Goal: Task Accomplishment & Management: Manage account settings

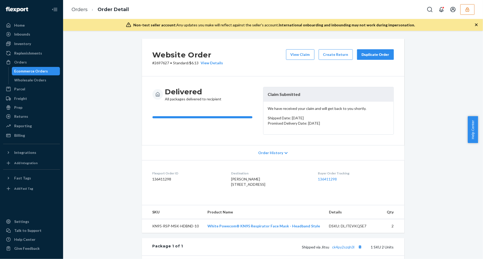
scroll to position [113, 0]
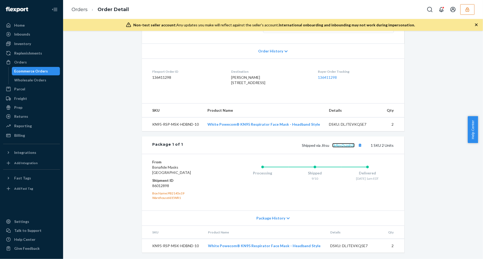
click at [341, 145] on link "ck4py2szqh3l" at bounding box center [343, 145] width 22 height 4
click at [357, 145] on button "Copy tracking number" at bounding box center [360, 145] width 7 height 7
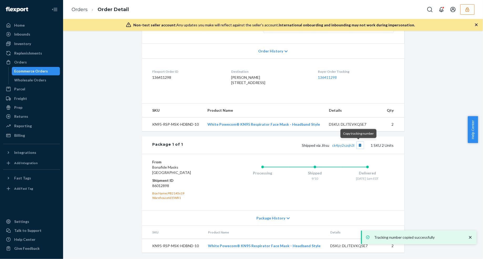
click at [357, 145] on button "Copy tracking number" at bounding box center [360, 145] width 7 height 7
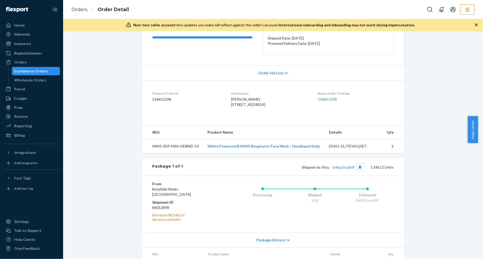
scroll to position [0, 0]
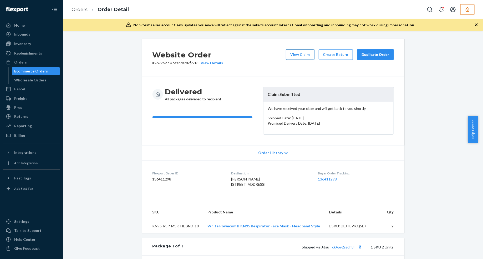
click at [294, 57] on button "View Claim" at bounding box center [300, 54] width 28 height 11
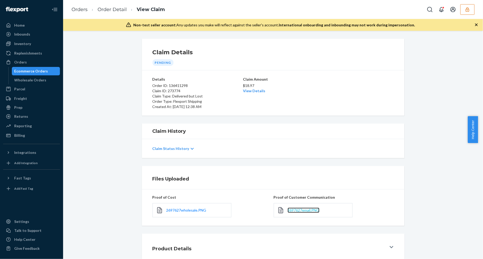
click at [303, 209] on span "2697627email.PNG" at bounding box center [304, 210] width 32 height 4
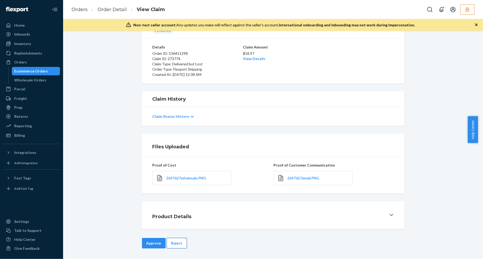
click at [172, 242] on button "Reject" at bounding box center [177, 243] width 20 height 11
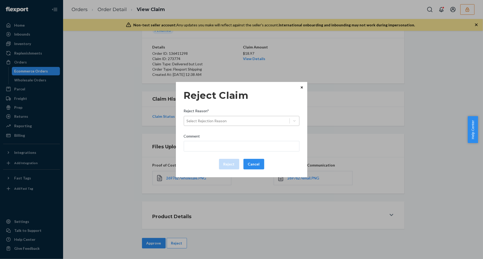
click at [237, 123] on div "Select Rejection Reason" at bounding box center [236, 121] width 105 height 8
click at [187, 123] on input "Reject Reason* Select Rejection Reason" at bounding box center [187, 120] width 1 height 5
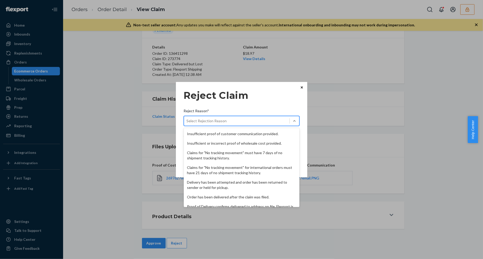
scroll to position [68, 0]
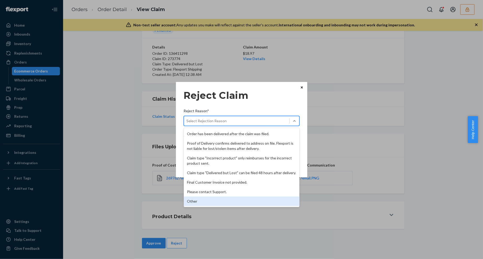
click at [220, 206] on div "Insufficient proof of customer communication provided. Insufficient or incorrec…" at bounding box center [242, 167] width 116 height 79
click at [208, 198] on div "Other" at bounding box center [242, 200] width 116 height 9
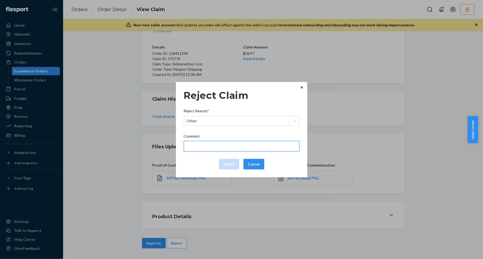
click at [213, 144] on input "Comment" at bounding box center [242, 146] width 116 height 11
type input "The package was confirmed to be delivered at the right location and Flexport is…"
click at [220, 149] on input "The package was confirmed to be delivered at the right location and Flexport is…" at bounding box center [242, 146] width 116 height 11
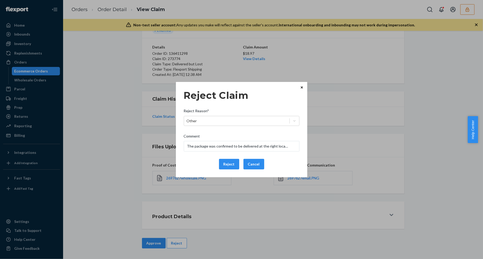
click at [187, 167] on div "Reject Cancel" at bounding box center [242, 164] width 120 height 11
click at [221, 164] on button "Reject" at bounding box center [229, 164] width 20 height 11
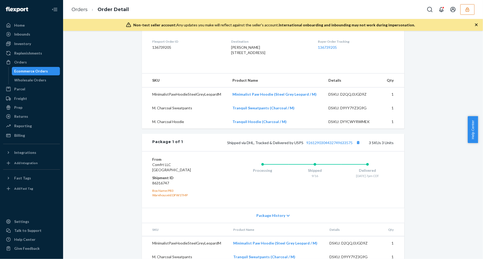
scroll to position [167, 0]
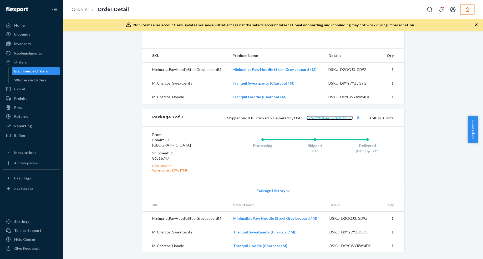
click at [334, 119] on link "9261290304432749633575" at bounding box center [330, 117] width 46 height 4
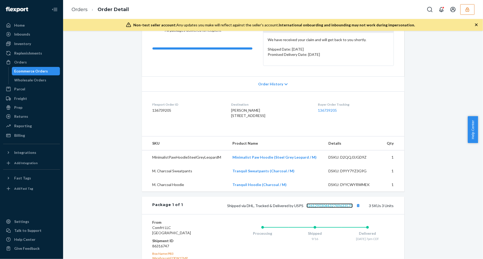
scroll to position [0, 0]
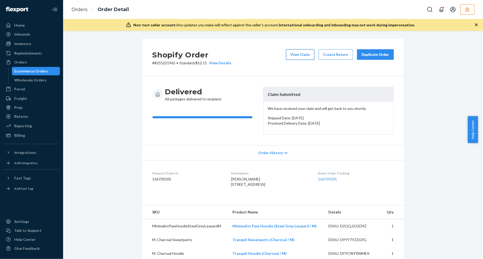
click at [294, 59] on button "View Claim" at bounding box center [300, 54] width 28 height 11
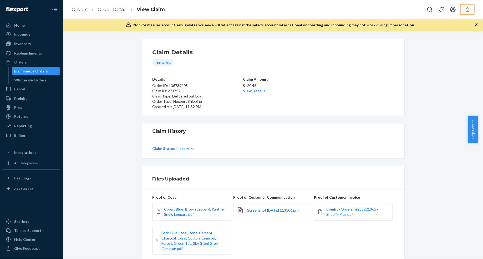
scroll to position [64, 0]
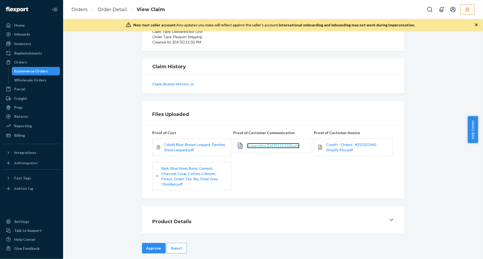
click at [266, 147] on span "Screenshot 2025-09-23 113106.png" at bounding box center [273, 145] width 52 height 4
click at [181, 244] on button "Reject" at bounding box center [177, 248] width 20 height 11
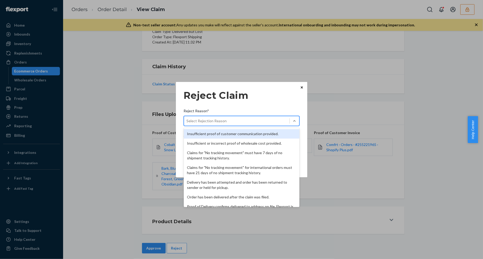
click at [247, 117] on div "Select Rejection Reason" at bounding box center [236, 121] width 105 height 8
click at [187, 118] on input "Reject Reason* option Insufficient proof of customer communication provided. fo…" at bounding box center [187, 120] width 1 height 5
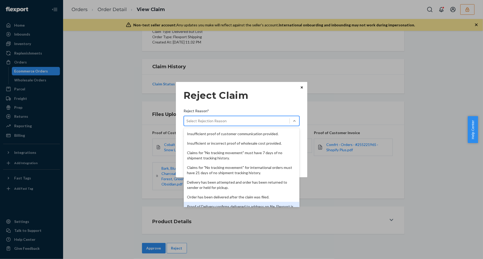
scroll to position [68, 0]
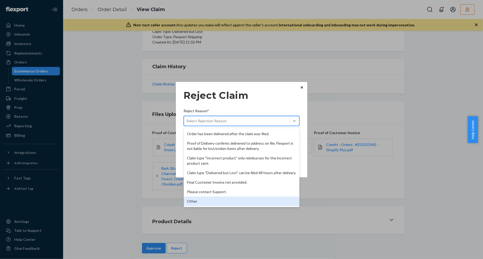
click at [218, 202] on div "Other" at bounding box center [242, 200] width 116 height 9
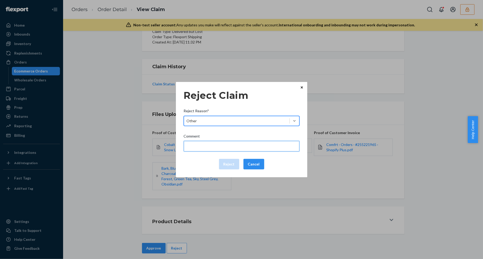
click at [220, 149] on input "Comment" at bounding box center [242, 146] width 116 height 11
type input "The package was confirmed to be delivered at the right location and Flexport is…"
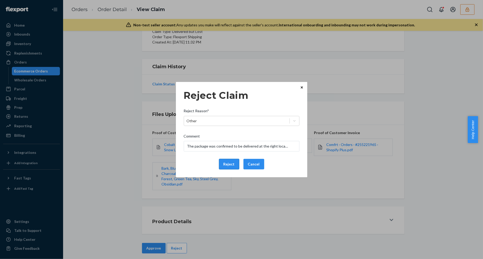
click at [222, 165] on button "Reject" at bounding box center [229, 164] width 20 height 11
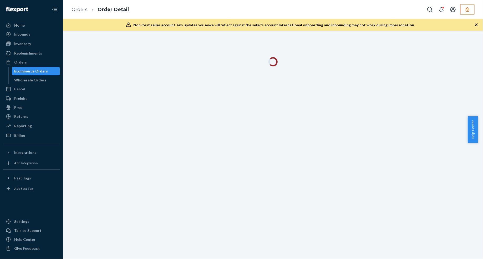
click at [476, 24] on icon "button" at bounding box center [476, 24] width 3 height 3
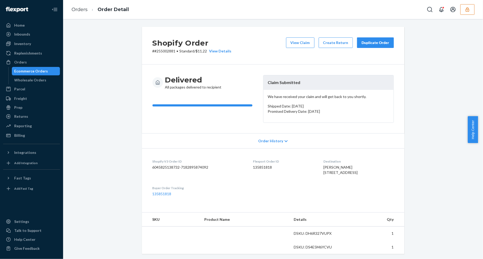
scroll to position [147, 0]
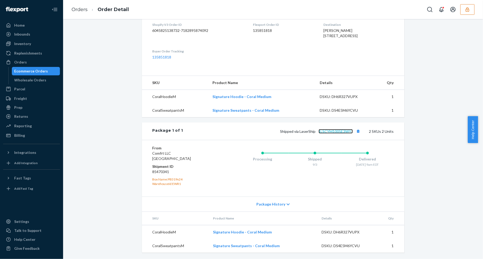
click at [331, 132] on link "1LSCYM1005E3WYJ" at bounding box center [336, 131] width 34 height 4
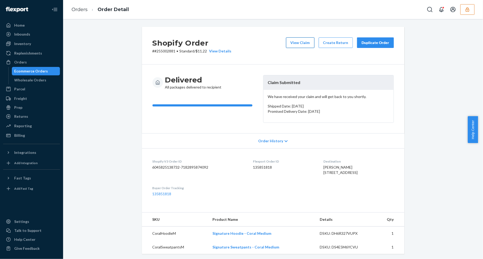
click at [291, 42] on button "View Claim" at bounding box center [300, 42] width 28 height 11
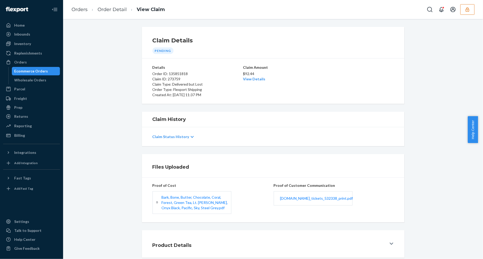
scroll to position [29, 0]
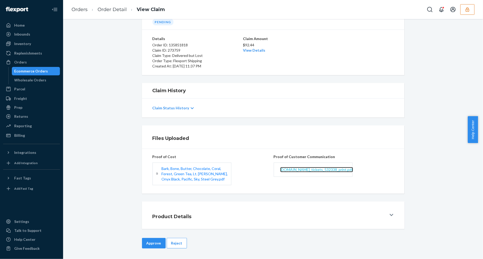
click at [300, 170] on span "comfrt.zendesk.com_tickets_532338_print.pdf" at bounding box center [316, 169] width 73 height 4
drag, startPoint x: 171, startPoint y: 242, endPoint x: 170, endPoint y: 246, distance: 4.2
click at [171, 242] on button "Reject" at bounding box center [177, 243] width 20 height 11
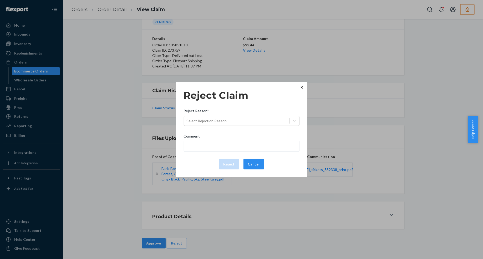
click at [258, 119] on div "Select Rejection Reason" at bounding box center [236, 121] width 105 height 8
click at [187, 119] on input "Reject Reason* Select Rejection Reason" at bounding box center [187, 120] width 1 height 5
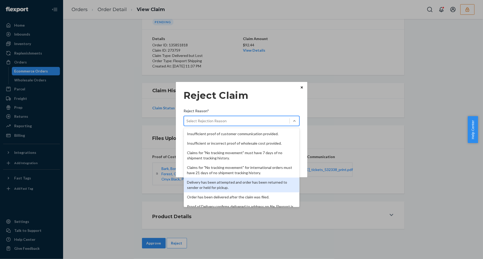
scroll to position [68, 0]
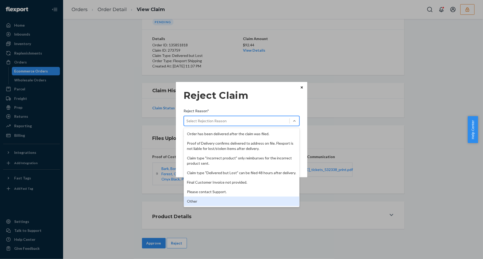
click at [227, 199] on div "Other" at bounding box center [242, 200] width 116 height 9
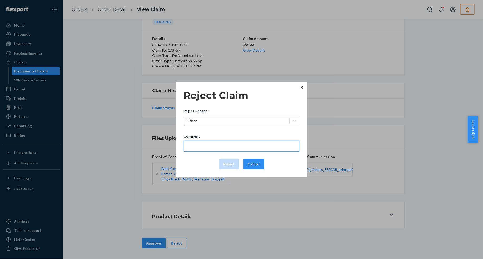
click at [217, 144] on input "Comment" at bounding box center [242, 146] width 116 height 11
type input "The package was confirmed to be delivered at the right location and Flexport is…"
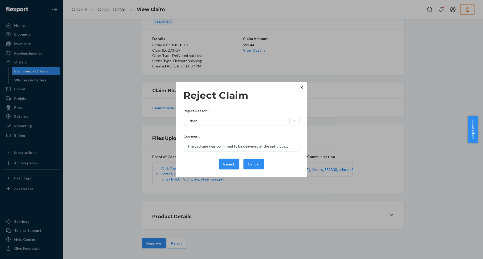
click at [228, 166] on button "Reject" at bounding box center [229, 164] width 20 height 11
click at [216, 147] on input "The package was confirmed to be delivered at the right location and Flexport is…" at bounding box center [242, 146] width 116 height 11
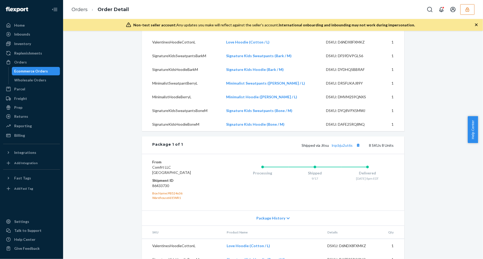
scroll to position [230, 0]
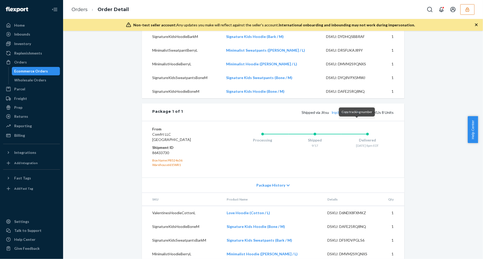
click at [355, 115] on button "Copy tracking number" at bounding box center [358, 112] width 7 height 7
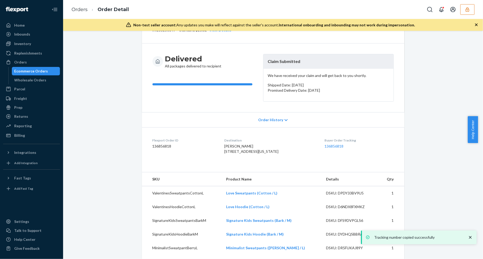
scroll to position [0, 0]
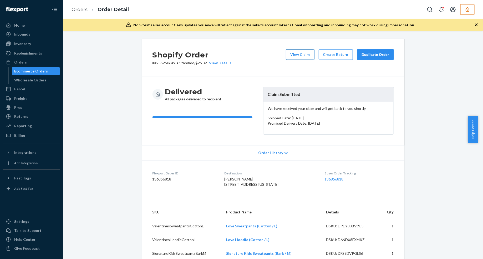
click at [295, 56] on button "View Claim" at bounding box center [300, 54] width 28 height 11
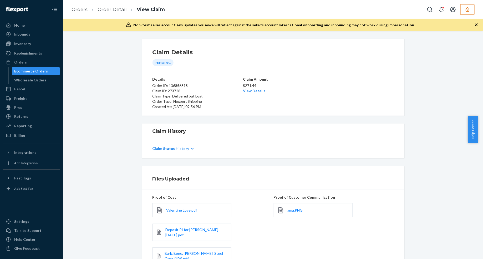
scroll to position [77, 0]
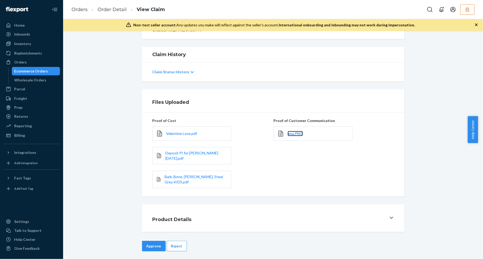
click at [290, 136] on link "ama.PNG" at bounding box center [295, 133] width 15 height 5
click at [112, 11] on link "Order Detail" at bounding box center [112, 10] width 29 height 6
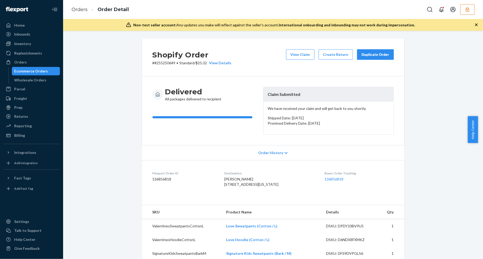
click at [477, 26] on icon "button" at bounding box center [476, 24] width 5 height 5
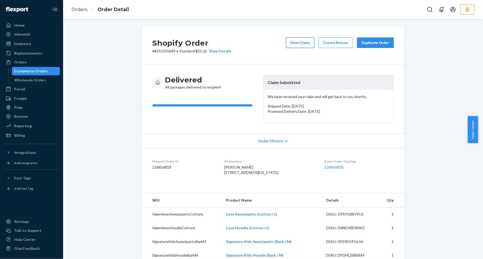
click at [306, 40] on button "View Claim" at bounding box center [300, 42] width 28 height 11
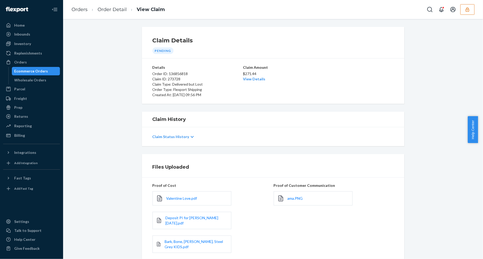
scroll to position [65, 0]
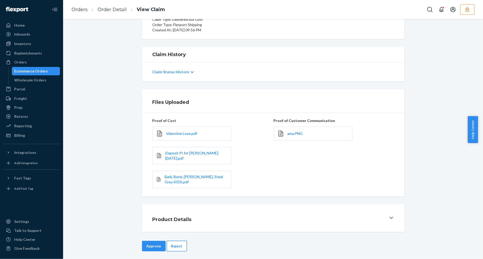
click at [169, 242] on button "Reject" at bounding box center [177, 245] width 20 height 11
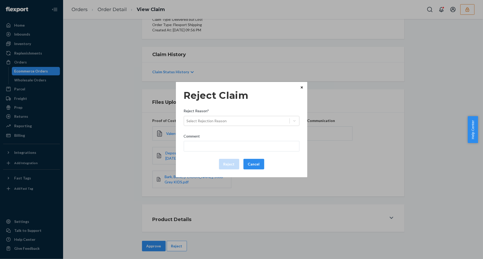
click at [278, 114] on div "Reject Reason*" at bounding box center [242, 111] width 116 height 7
click at [187, 118] on input "Reject Reason* Select Rejection Reason" at bounding box center [187, 120] width 1 height 5
click at [276, 118] on div "Select Rejection Reason" at bounding box center [236, 121] width 105 height 8
click at [187, 118] on input "Reject Reason* 0 results available. Select is focused ,type to refine list, pre…" at bounding box center [187, 120] width 1 height 5
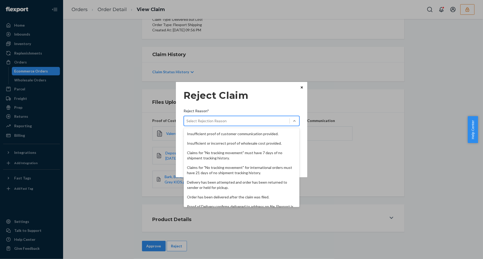
scroll to position [68, 0]
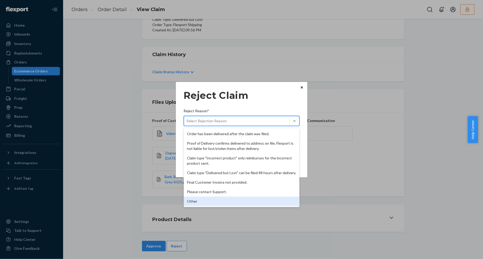
click at [210, 205] on div "Other" at bounding box center [242, 200] width 116 height 9
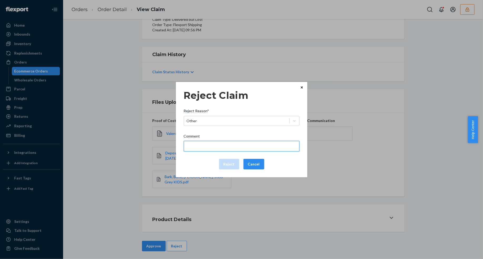
click at [215, 143] on input "Comment" at bounding box center [242, 146] width 116 height 11
type input "The package was confirmed to be delivered at the right location and Flexport is…"
click at [224, 145] on input "The package was confirmed to be delivered at the right location and Flexport is…" at bounding box center [242, 146] width 116 height 11
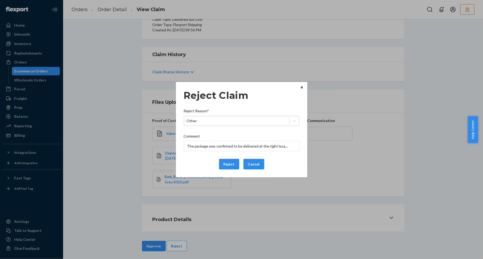
click at [203, 159] on div "Reject Cancel" at bounding box center [242, 164] width 120 height 11
click at [224, 164] on button "Reject" at bounding box center [229, 164] width 20 height 11
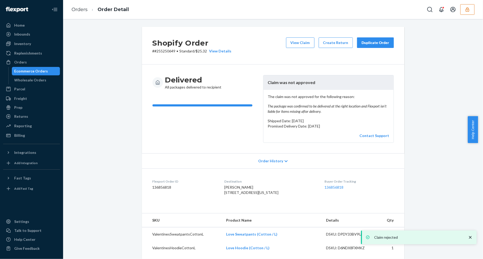
click at [104, 0] on div "Orders Order Detail" at bounding box center [273, 9] width 420 height 19
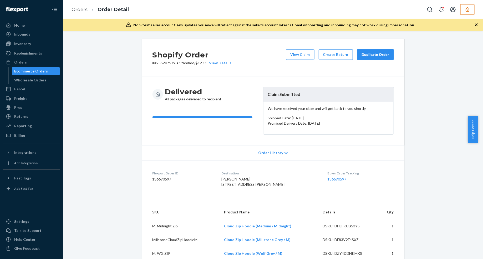
scroll to position [164, 0]
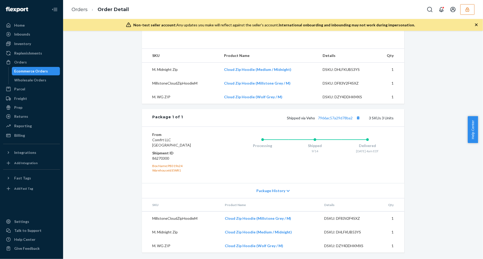
click at [319, 121] on div "Shipped via Veho 7966ac57a29d78ba2 3 SKUs 3 Units" at bounding box center [288, 117] width 211 height 7
click at [320, 120] on link "7966ac57a29d78ba2" at bounding box center [335, 117] width 35 height 4
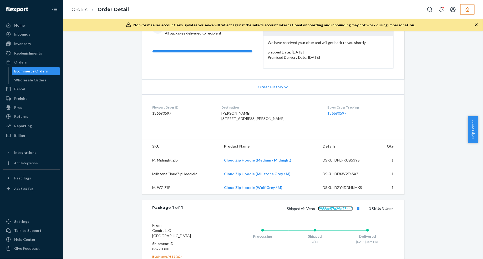
scroll to position [0, 0]
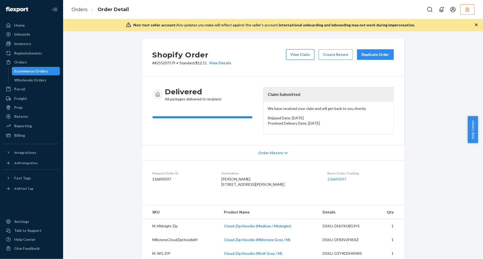
click at [299, 53] on button "View Claim" at bounding box center [300, 54] width 28 height 11
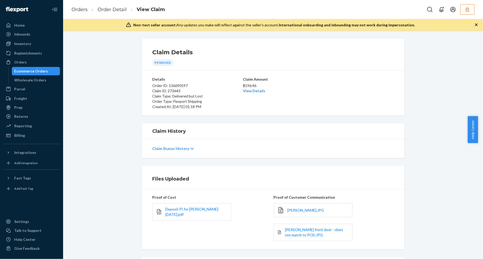
scroll to position [56, 0]
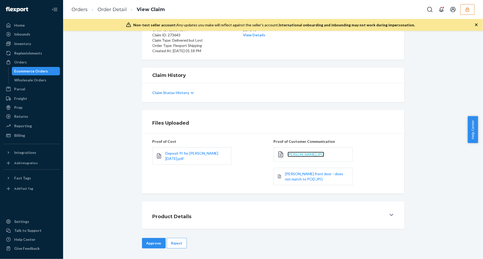
click at [297, 155] on span "Simone Signorelli.JPG" at bounding box center [306, 154] width 37 height 4
click at [302, 179] on span "Simone Signorelli front door --does not match to POD.JPG" at bounding box center [314, 176] width 58 height 10
click at [170, 239] on button "Reject" at bounding box center [177, 243] width 20 height 11
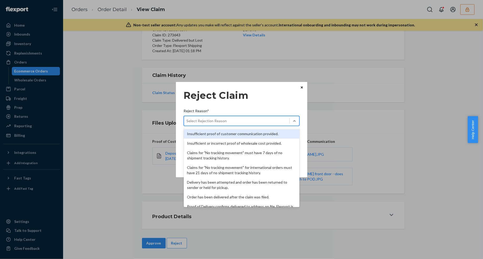
click at [236, 121] on div "Select Rejection Reason" at bounding box center [236, 121] width 105 height 8
click at [187, 121] on input "Reject Reason* option Insufficient proof of customer communication provided. fo…" at bounding box center [187, 120] width 1 height 5
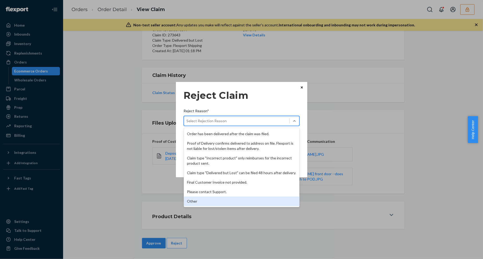
click at [208, 202] on div "Other" at bounding box center [242, 200] width 116 height 9
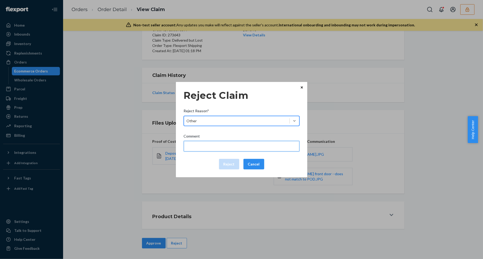
click at [201, 146] on input "Comment" at bounding box center [242, 146] width 116 height 11
type input "The package was confirmed to be delivered at the right location and Flexport is…"
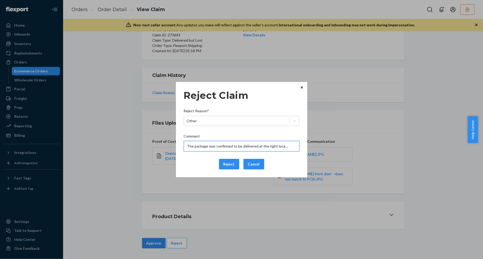
click at [228, 145] on input "The package was confirmed to be delivered at the right location and Flexport is…" at bounding box center [242, 146] width 116 height 11
click at [201, 166] on div "Reject Cancel" at bounding box center [242, 164] width 120 height 11
click at [224, 165] on button "Reject" at bounding box center [229, 164] width 20 height 11
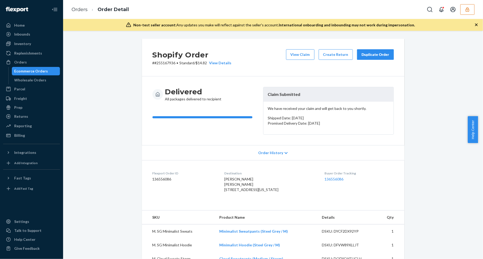
scroll to position [164, 0]
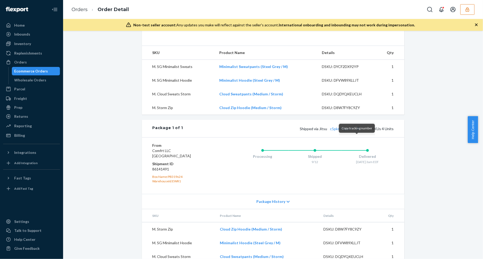
click at [360, 132] on button "Copy tracking number" at bounding box center [358, 128] width 7 height 7
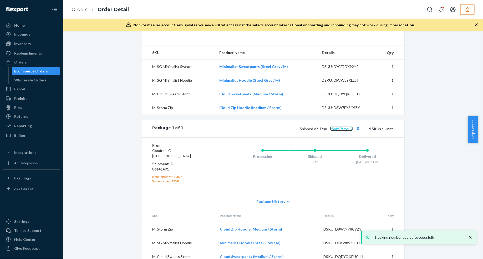
click at [346, 131] on link "c5pk67tgvju7" at bounding box center [341, 128] width 23 height 4
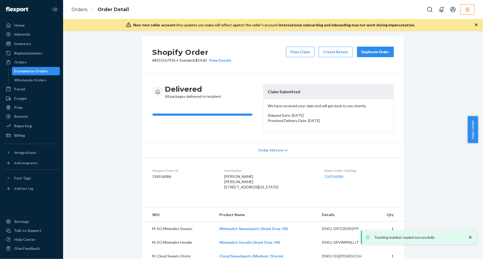
scroll to position [0, 0]
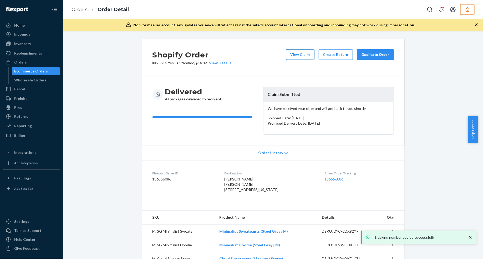
click at [300, 57] on button "View Claim" at bounding box center [300, 54] width 28 height 11
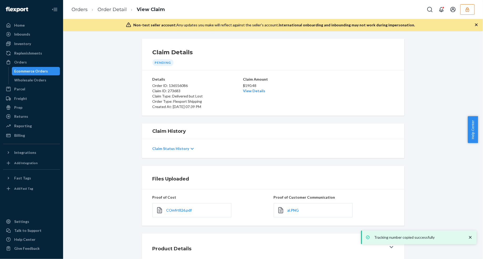
click at [288, 215] on div "al.PNG" at bounding box center [313, 210] width 79 height 14
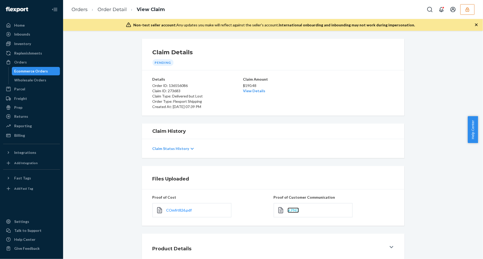
click at [290, 210] on span "al.PNG" at bounding box center [293, 210] width 11 height 4
click at [294, 211] on span "al.PNG" at bounding box center [293, 210] width 11 height 4
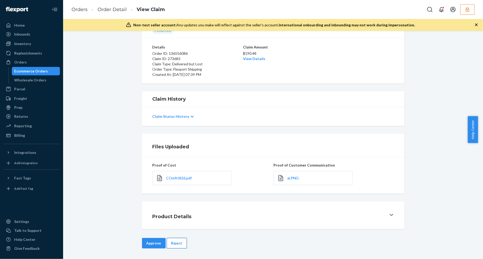
click at [178, 242] on button "Reject" at bounding box center [177, 243] width 20 height 11
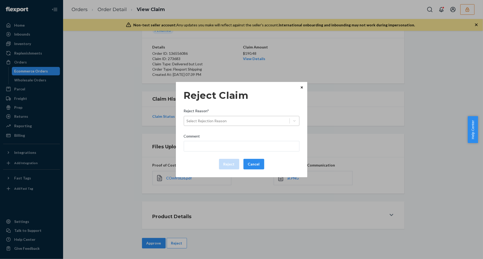
click at [249, 121] on div "Select Rejection Reason" at bounding box center [236, 121] width 105 height 8
click at [187, 121] on input "Reject Reason* Select Rejection Reason" at bounding box center [187, 120] width 1 height 5
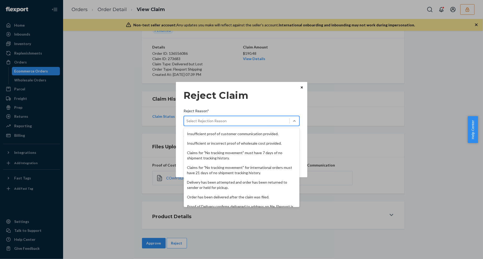
scroll to position [68, 0]
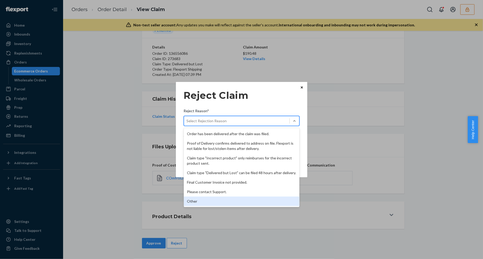
click at [209, 202] on div "Other" at bounding box center [242, 200] width 116 height 9
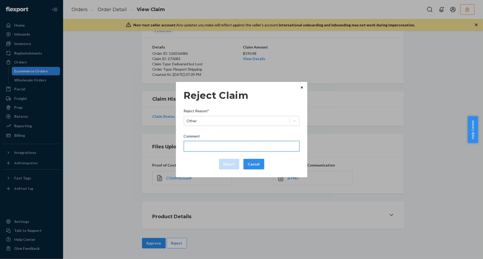
click at [216, 146] on input "Comment" at bounding box center [242, 146] width 116 height 11
type input "The package was confirmed to be delivered at the right location and Flexport is…"
click at [218, 147] on input "The package was confirmed to be delivered at the right location and Flexport is…" at bounding box center [242, 146] width 116 height 11
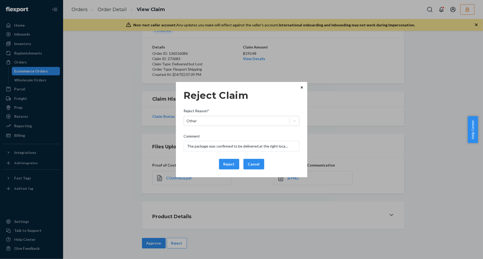
click at [196, 161] on div "Reject Cancel" at bounding box center [242, 164] width 120 height 11
click at [222, 163] on button "Reject" at bounding box center [229, 164] width 20 height 11
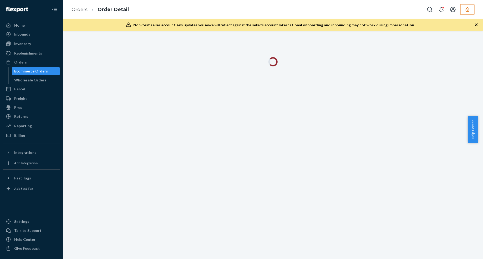
click at [476, 24] on icon "button" at bounding box center [476, 24] width 5 height 5
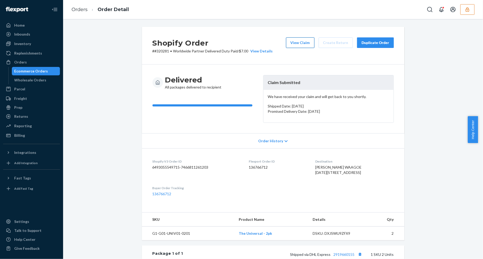
click at [296, 42] on button "View Claim" at bounding box center [300, 42] width 28 height 11
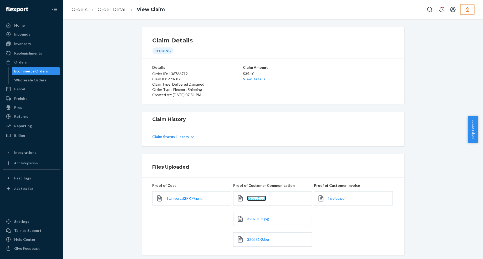
click at [258, 199] on span "320281.pdf" at bounding box center [256, 198] width 19 height 4
click at [256, 216] on link "320281-1.jpg" at bounding box center [258, 218] width 22 height 5
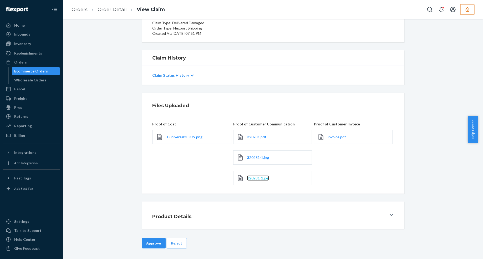
click at [260, 177] on span "320281-2.jpg" at bounding box center [258, 177] width 22 height 4
click at [331, 136] on span "invoice.pdf" at bounding box center [337, 136] width 18 height 4
click at [173, 130] on div "TUniversal2PK79.png" at bounding box center [192, 137] width 79 height 14
click at [180, 135] on span "TUniversal2PK79.png" at bounding box center [184, 136] width 36 height 4
click at [153, 241] on button "Approve" at bounding box center [154, 243] width 24 height 11
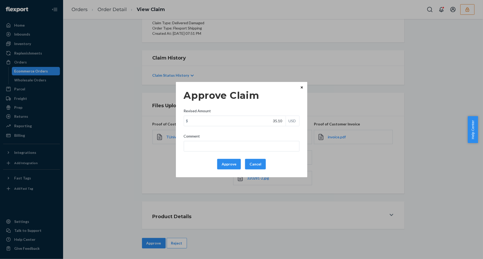
click at [326, 176] on div "Approve Claim Revised Amount $ 35.10 USD Comment Approve Cancel Home Inbounds S…" at bounding box center [241, 129] width 483 height 259
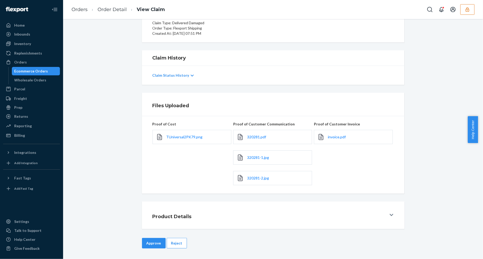
scroll to position [0, 0]
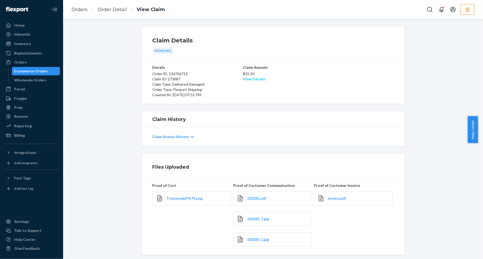
click at [256, 77] on link "View Details" at bounding box center [254, 79] width 22 height 4
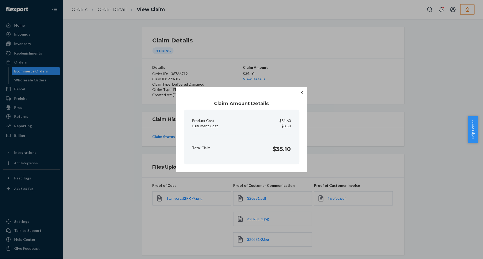
click at [362, 168] on div "Claim Amount Details Product Cost $31.60 Fulfillment Cost $3.50 Total Claim $35…" at bounding box center [241, 129] width 483 height 259
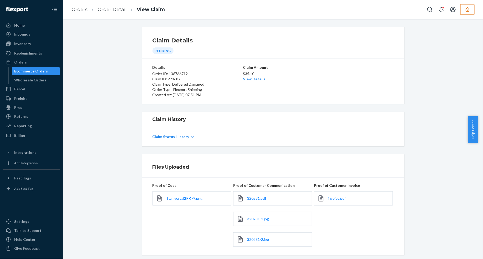
scroll to position [62, 0]
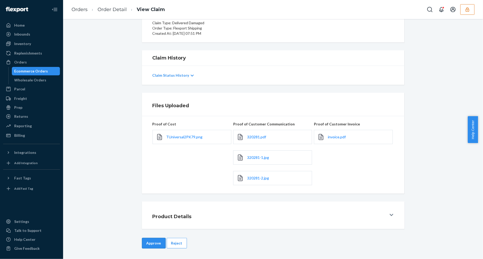
click at [157, 239] on button "Approve" at bounding box center [154, 243] width 24 height 11
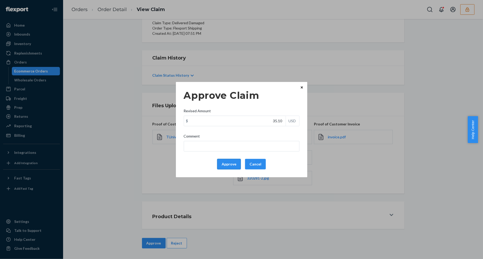
click at [232, 164] on button "Approve" at bounding box center [229, 164] width 24 height 11
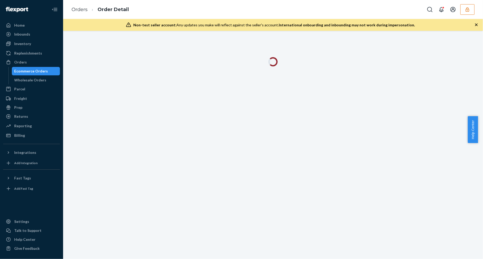
click at [474, 27] on icon "button" at bounding box center [476, 24] width 5 height 5
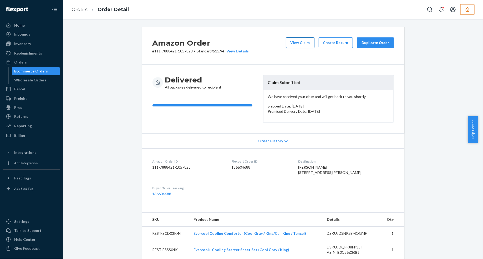
click at [292, 45] on button "View Claim" at bounding box center [300, 42] width 28 height 11
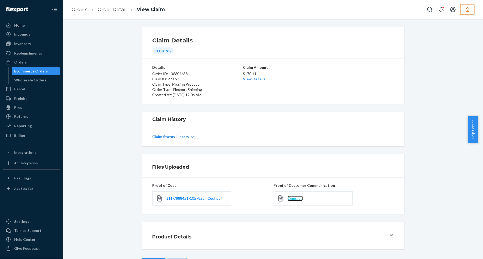
click at [290, 197] on span "Coms.jpg" at bounding box center [295, 198] width 15 height 4
click at [108, 7] on link "Order Detail" at bounding box center [112, 10] width 29 height 6
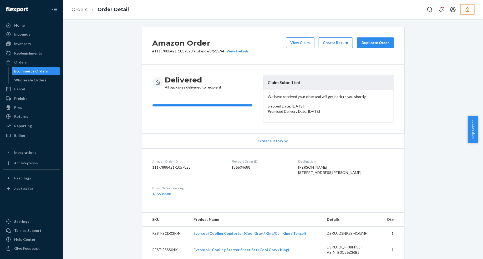
scroll to position [158, 0]
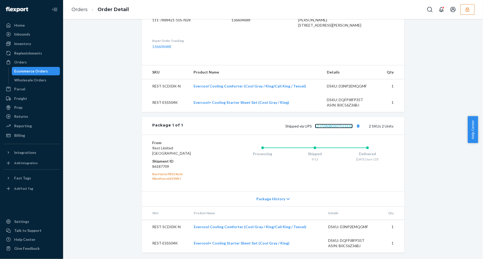
click at [340, 127] on link "1ZJ72R080307513232" at bounding box center [334, 126] width 38 height 4
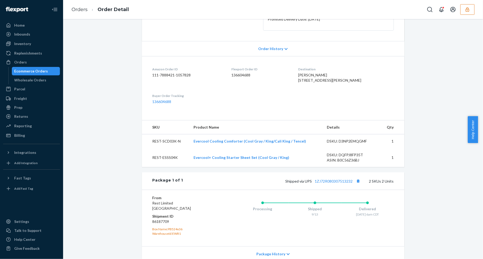
click at [340, 82] on span "[PERSON_NAME] [STREET_ADDRESS][PERSON_NAME]" at bounding box center [330, 78] width 63 height 10
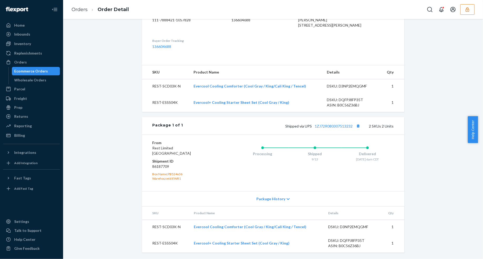
scroll to position [0, 0]
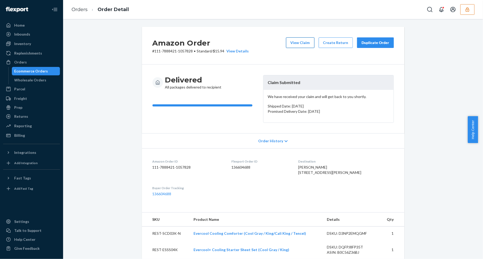
click at [299, 44] on button "View Claim" at bounding box center [300, 42] width 28 height 11
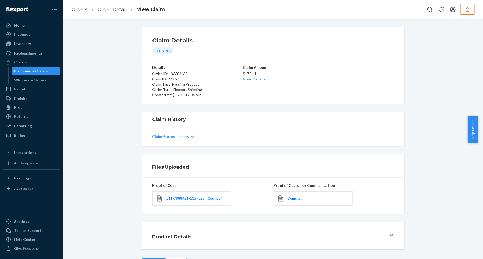
scroll to position [20, 0]
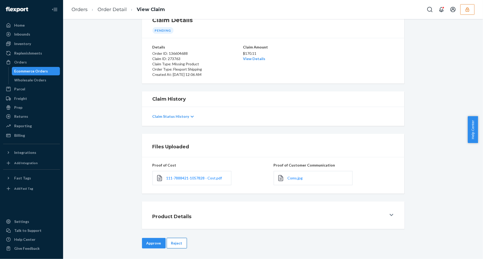
click at [175, 243] on button "Reject" at bounding box center [177, 243] width 20 height 11
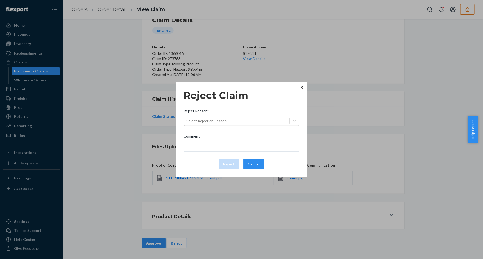
click at [239, 118] on div "Select Rejection Reason" at bounding box center [236, 121] width 105 height 8
click at [187, 118] on input "Reject Reason* Select Rejection Reason" at bounding box center [187, 120] width 1 height 5
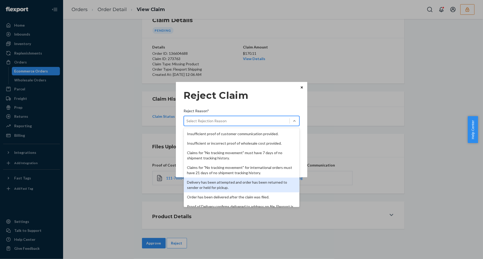
scroll to position [68, 0]
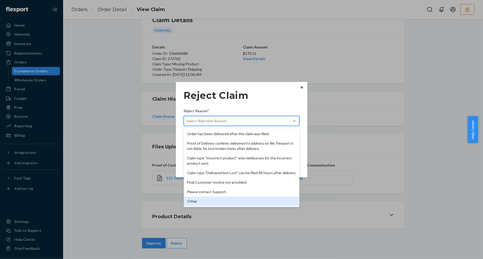
click at [213, 198] on div "Other" at bounding box center [242, 200] width 116 height 9
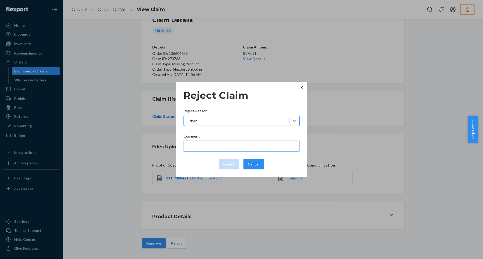
click at [205, 145] on input "Comment" at bounding box center [242, 146] width 116 height 11
type input "The package was confirmed to be delivered at the right location and Flexport is…"
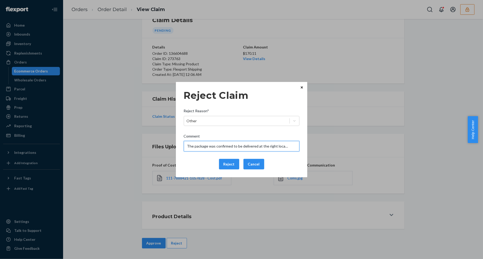
click at [216, 150] on input "The package was confirmed to be delivered at the right location and Flexport is…" at bounding box center [242, 146] width 116 height 11
click at [216, 148] on input "The package was confirmed to be delivered at the right location and Flexport is…" at bounding box center [242, 146] width 116 height 11
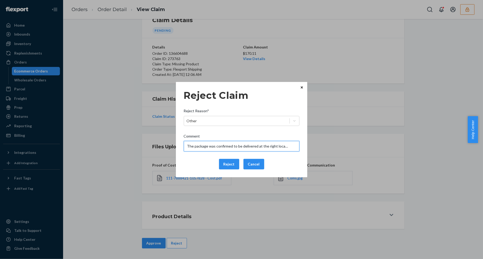
click at [216, 148] on input "The package was confirmed to be delivered at the right location and Flexport is…" at bounding box center [242, 146] width 116 height 11
click at [198, 165] on div "Reject Cancel" at bounding box center [242, 164] width 120 height 11
click at [223, 162] on button "Reject" at bounding box center [229, 164] width 20 height 11
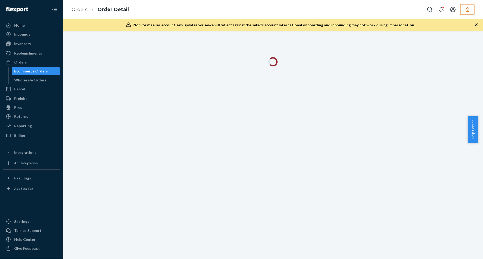
click at [476, 25] on icon "button" at bounding box center [476, 24] width 5 height 5
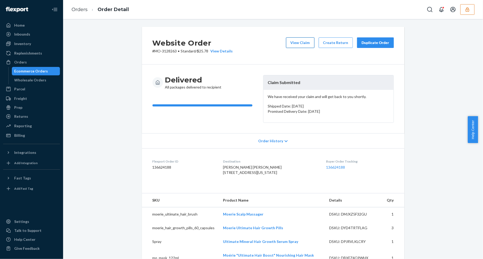
click at [294, 40] on button "View Claim" at bounding box center [300, 42] width 28 height 11
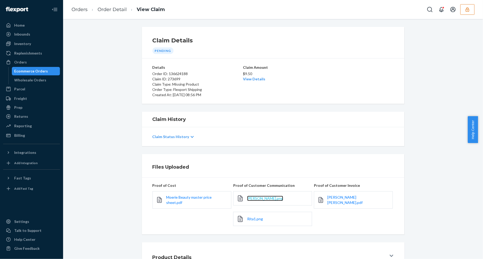
click at [256, 200] on span "Rita.png" at bounding box center [265, 198] width 36 height 4
click at [248, 219] on span "Rita1.png" at bounding box center [255, 218] width 16 height 4
click at [338, 199] on span "Rita Rita.pdf" at bounding box center [345, 200] width 35 height 10
click at [250, 79] on link "View Details" at bounding box center [254, 79] width 22 height 4
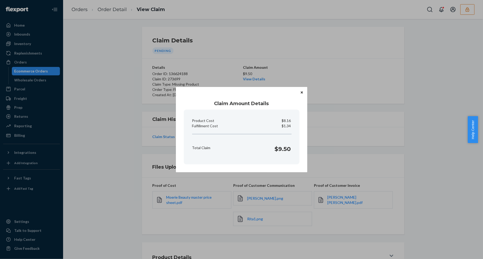
click at [301, 91] on icon "Close" at bounding box center [302, 92] width 2 height 2
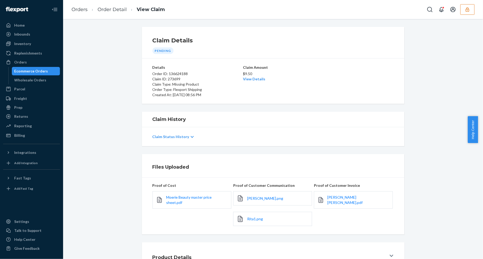
scroll to position [41, 0]
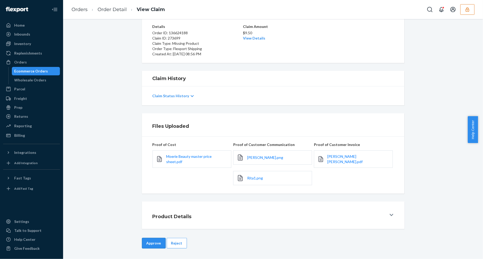
click at [155, 241] on button "Approve" at bounding box center [154, 243] width 24 height 11
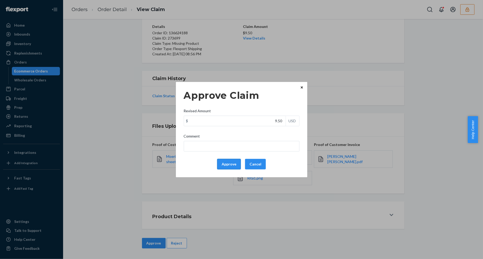
click at [221, 164] on button "Approve" at bounding box center [229, 164] width 24 height 11
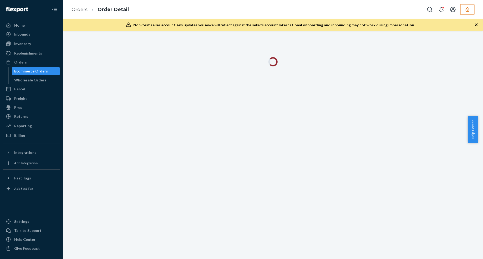
click at [477, 24] on icon "button" at bounding box center [476, 24] width 5 height 5
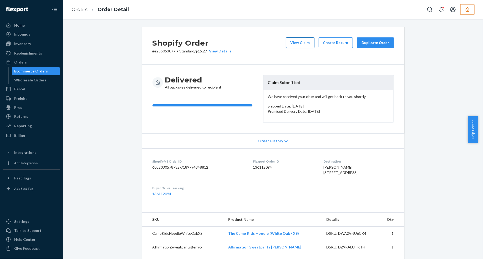
click at [297, 43] on button "View Claim" at bounding box center [300, 42] width 28 height 11
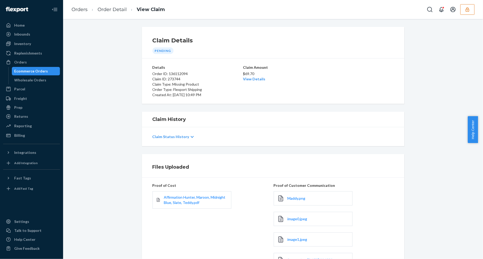
scroll to position [82, 0]
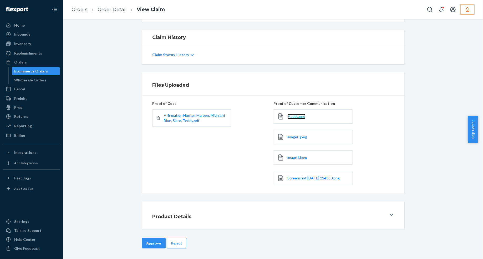
click at [291, 115] on span "Maddy.png" at bounding box center [297, 116] width 18 height 4
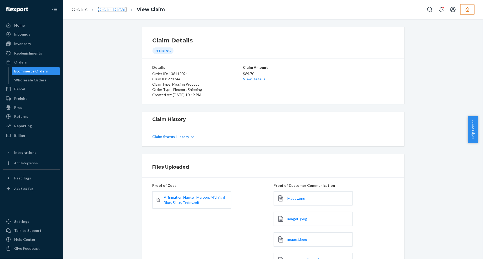
click at [103, 9] on link "Order Detail" at bounding box center [112, 10] width 29 height 6
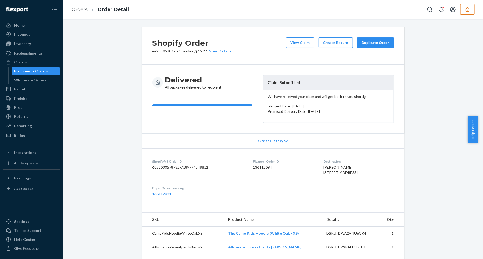
scroll to position [99, 0]
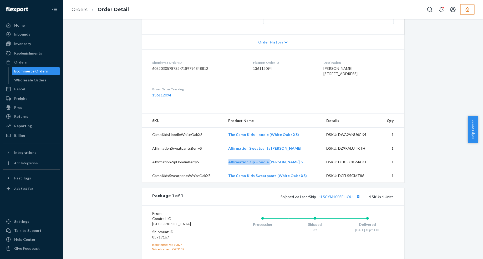
drag, startPoint x: 222, startPoint y: 173, endPoint x: 266, endPoint y: 175, distance: 44.0
click at [266, 169] on tr "AffirmationZipHoodieBerryS Affirmation Zip Hoodie [PERSON_NAME] S DSKU: DEKGZ8G…" at bounding box center [273, 162] width 262 height 14
copy tr "Affirmation Zip Hoodie"
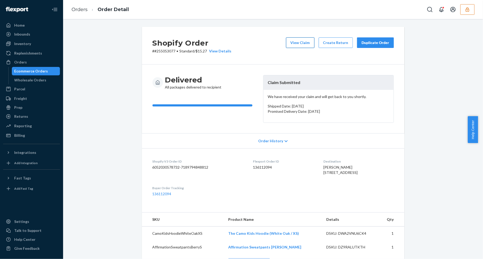
click at [304, 40] on button "View Claim" at bounding box center [300, 42] width 28 height 11
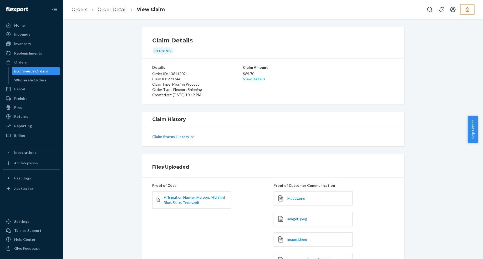
click at [255, 80] on link "View Details" at bounding box center [254, 79] width 22 height 4
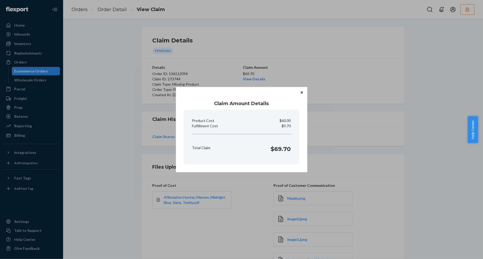
click at [284, 123] on p "$9.70" at bounding box center [286, 125] width 9 height 5
copy p "Fulfillment Cost"
click at [303, 94] on button "Close" at bounding box center [301, 92] width 5 height 6
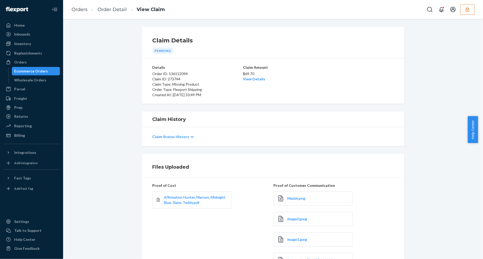
scroll to position [82, 0]
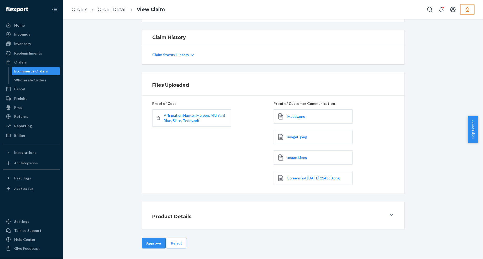
click at [157, 238] on button "Approve" at bounding box center [154, 243] width 24 height 11
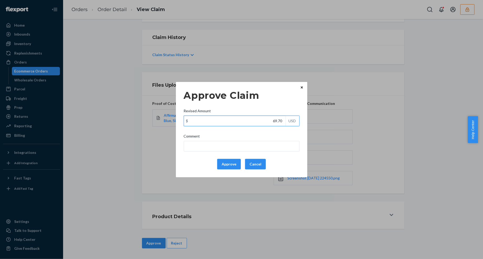
click at [255, 120] on input "69.70" at bounding box center [235, 121] width 102 height 10
type input "37.30"
click at [229, 169] on button "Approve" at bounding box center [229, 164] width 24 height 11
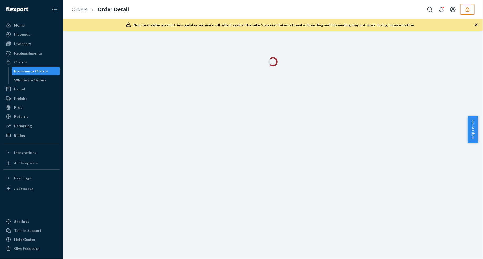
click at [476, 25] on icon "button" at bounding box center [476, 24] width 3 height 3
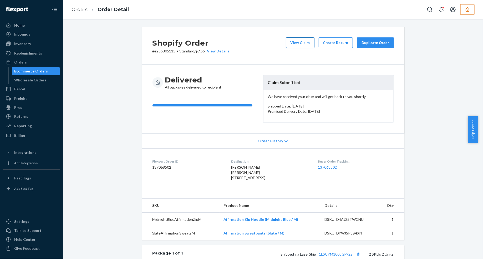
click at [302, 45] on button "View Claim" at bounding box center [300, 42] width 28 height 11
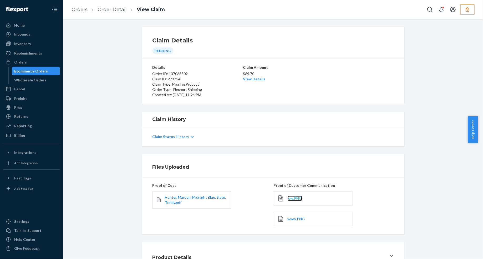
click at [291, 199] on span "ww.PNG" at bounding box center [295, 198] width 14 height 4
click at [297, 219] on span "www.PNG" at bounding box center [296, 218] width 17 height 4
click at [110, 7] on link "Order Detail" at bounding box center [112, 10] width 29 height 6
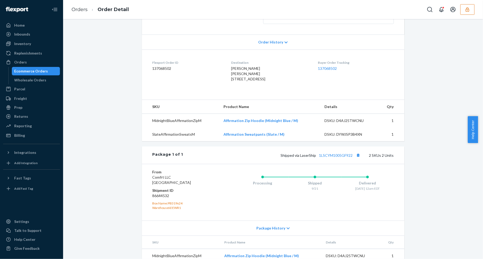
scroll to position [139, 0]
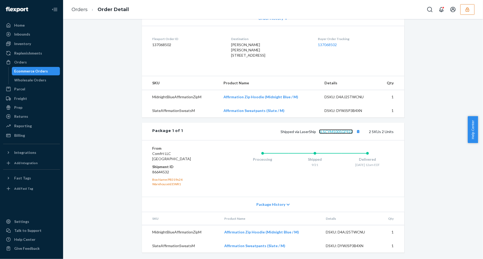
click at [342, 130] on link "1LSCYM1005GF922" at bounding box center [336, 131] width 34 height 4
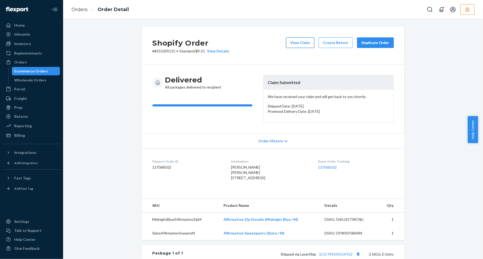
click at [289, 42] on button "View Claim" at bounding box center [300, 42] width 28 height 11
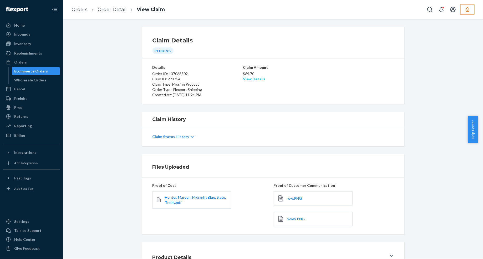
click at [255, 79] on link "View Details" at bounding box center [254, 79] width 22 height 4
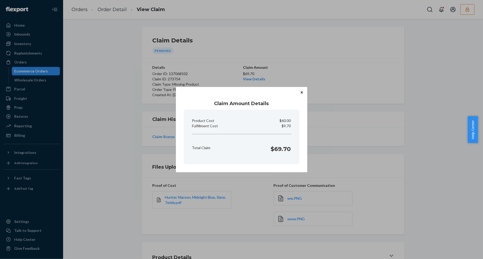
click at [285, 123] on p "$9.70" at bounding box center [286, 125] width 9 height 5
copy p "Fulfillment Cost"
click at [301, 92] on icon "Close" at bounding box center [302, 92] width 2 height 3
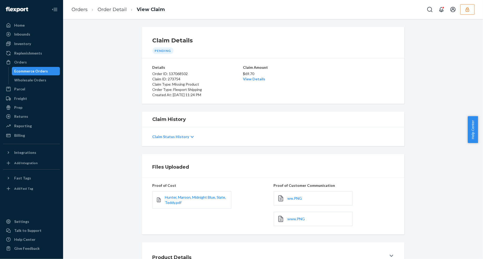
scroll to position [41, 0]
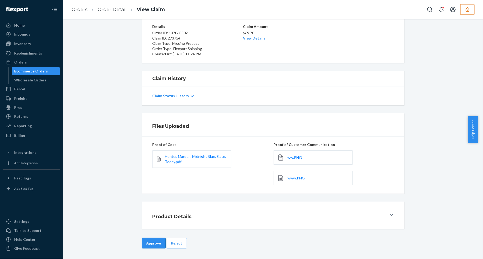
click at [152, 241] on button "Approve" at bounding box center [154, 243] width 24 height 11
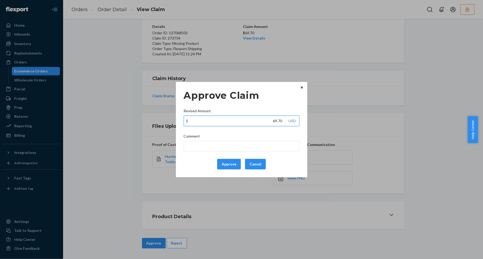
click at [249, 124] on input "69.70" at bounding box center [235, 121] width 102 height 10
type input "39.70"
click at [231, 165] on button "Approve" at bounding box center [229, 164] width 24 height 11
